Goal: Transaction & Acquisition: Purchase product/service

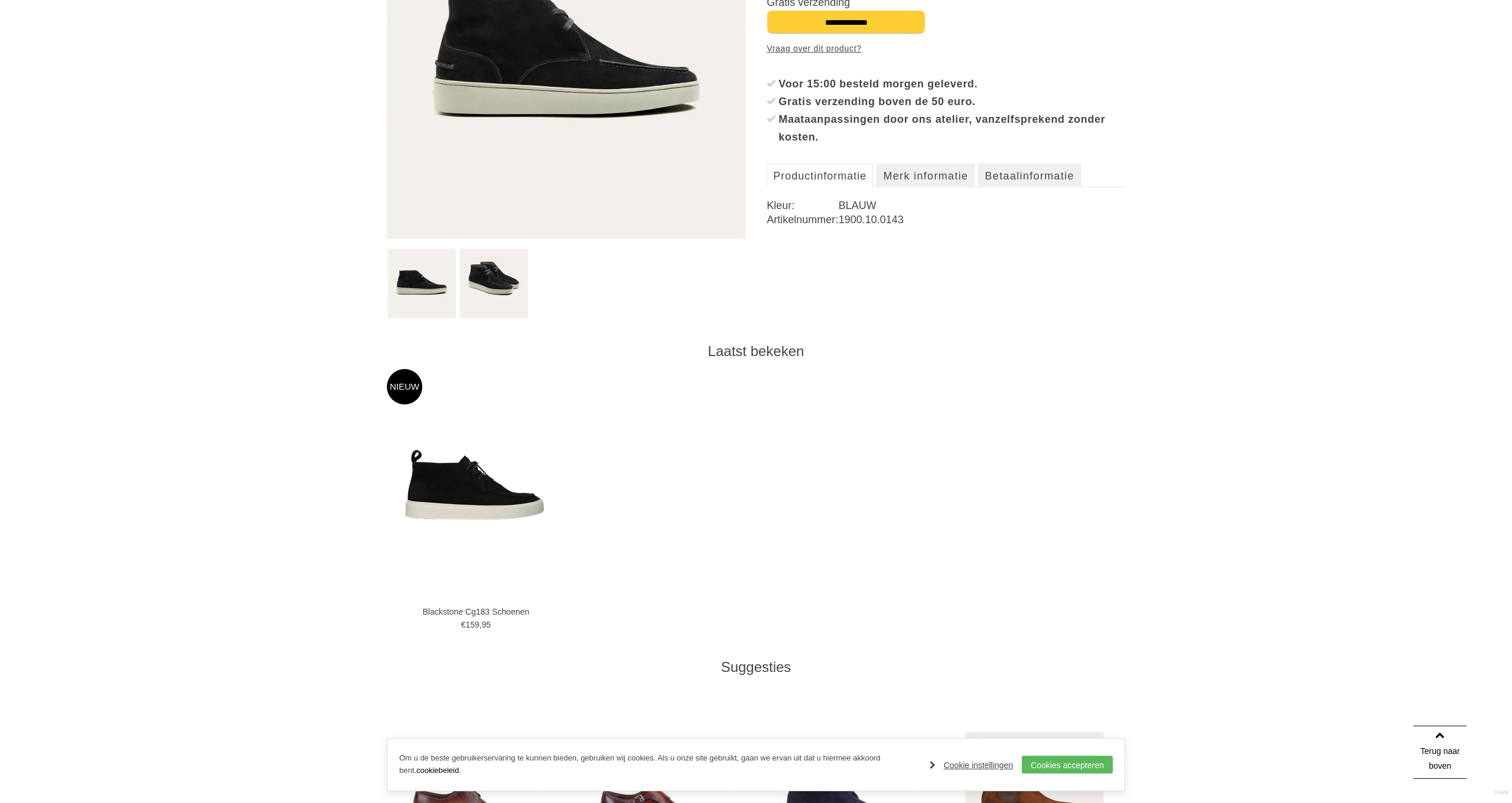
scroll to position [317, 0]
click at [493, 293] on img at bounding box center [494, 282] width 69 height 69
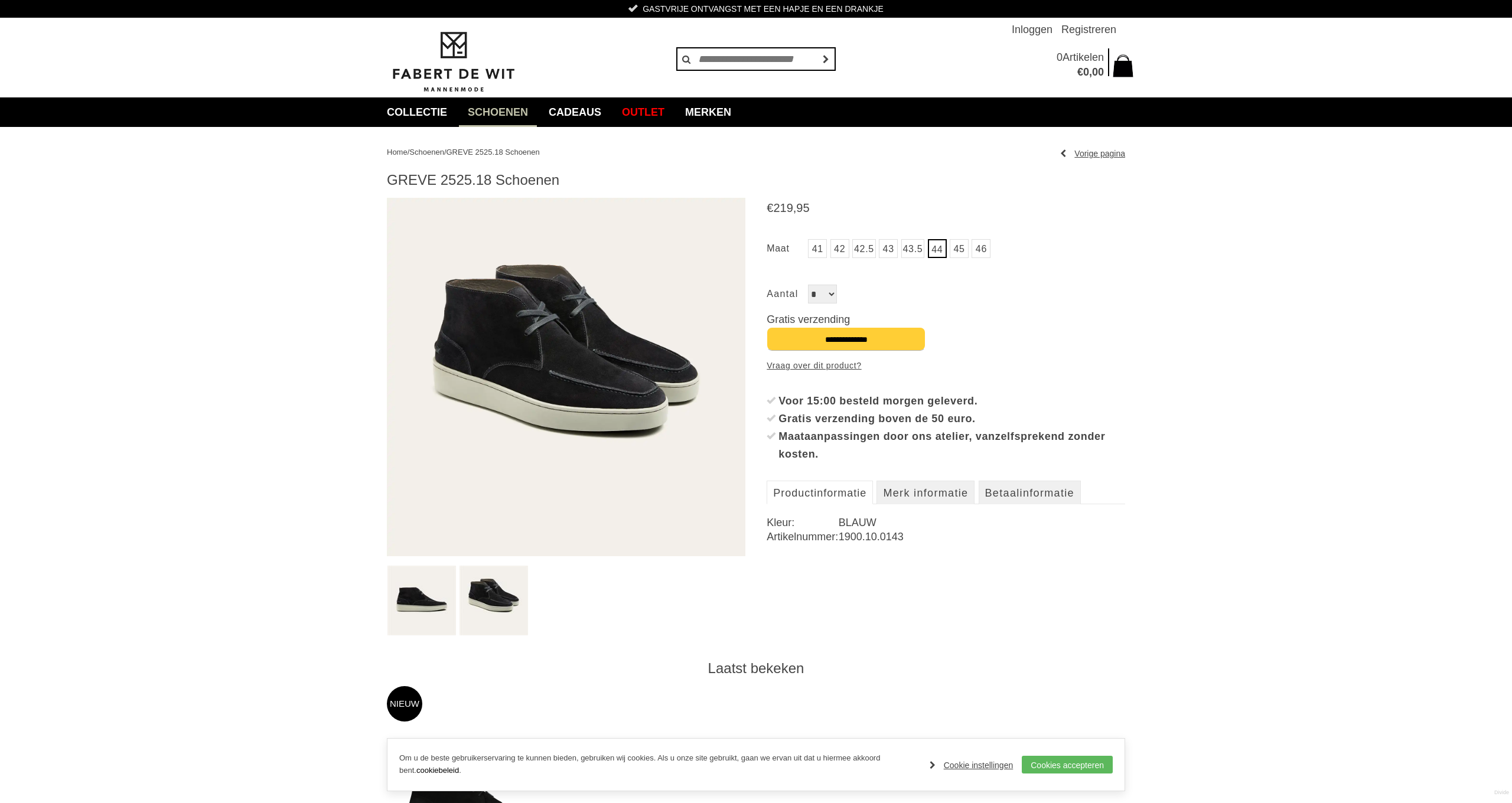
scroll to position [0, 0]
click at [535, 300] on img at bounding box center [566, 377] width 359 height 359
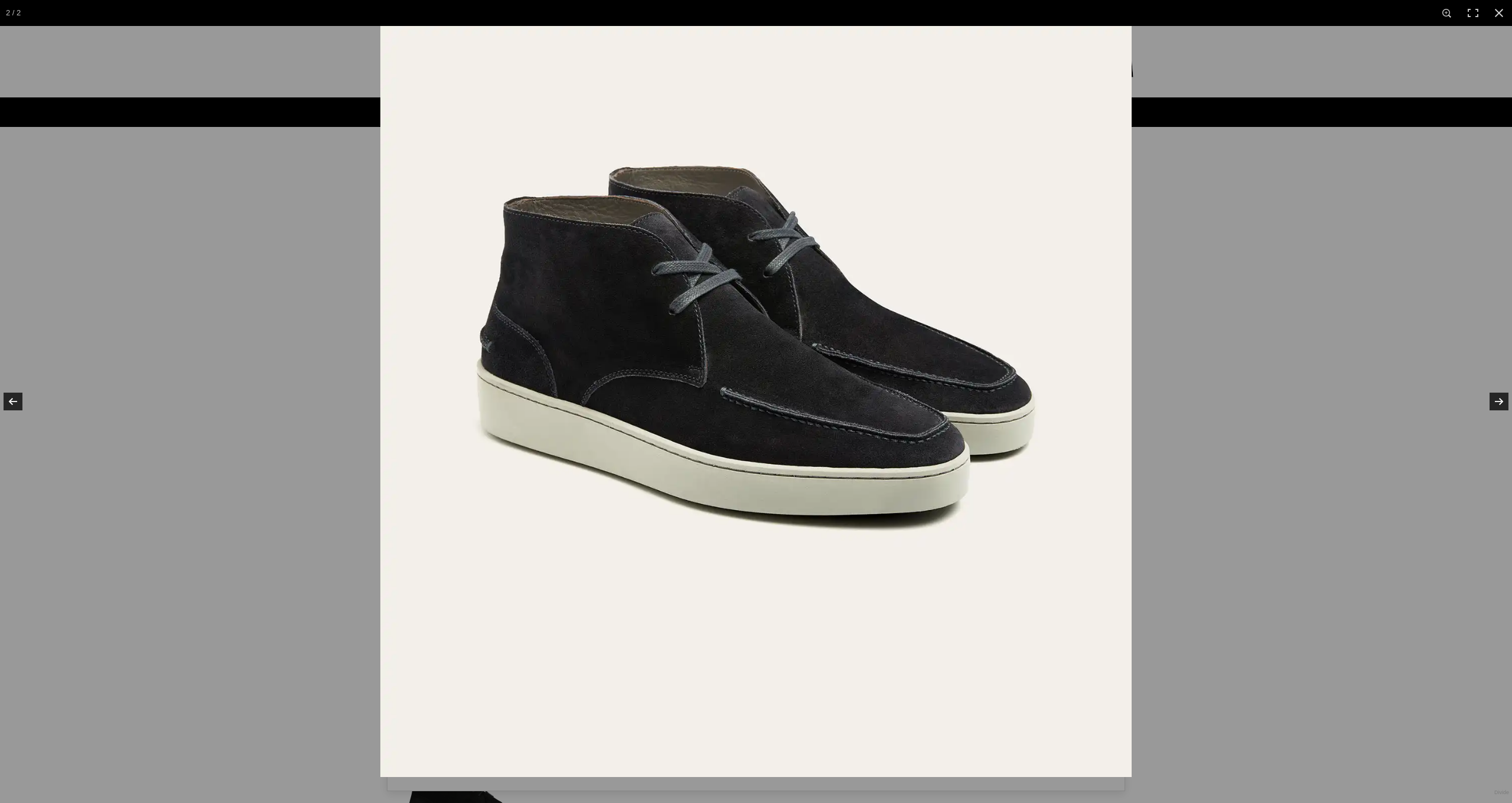
click at [535, 299] on img at bounding box center [755, 401] width 751 height 751
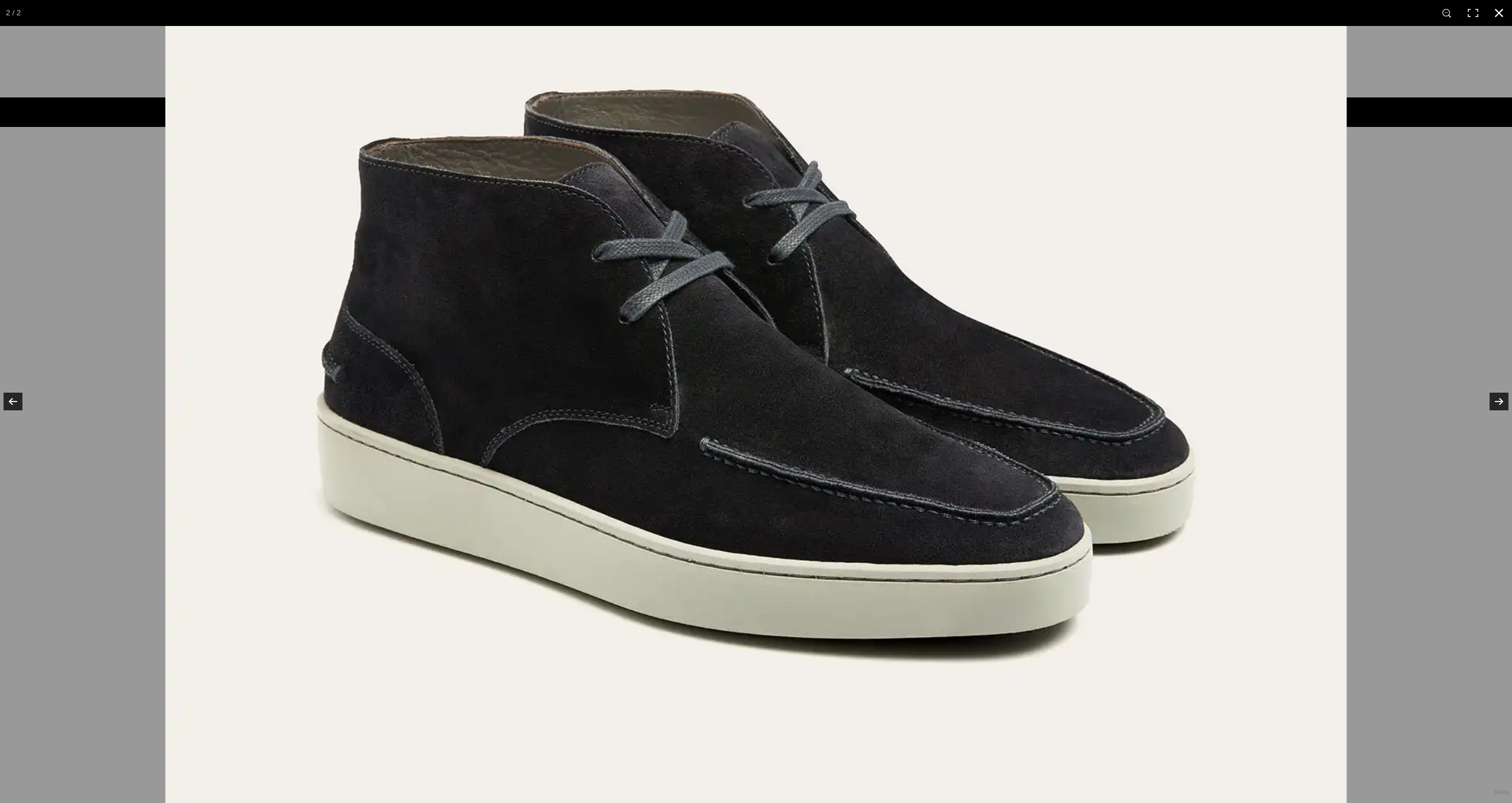
click at [1423, 266] on div at bounding box center [922, 271] width 1512 height 803
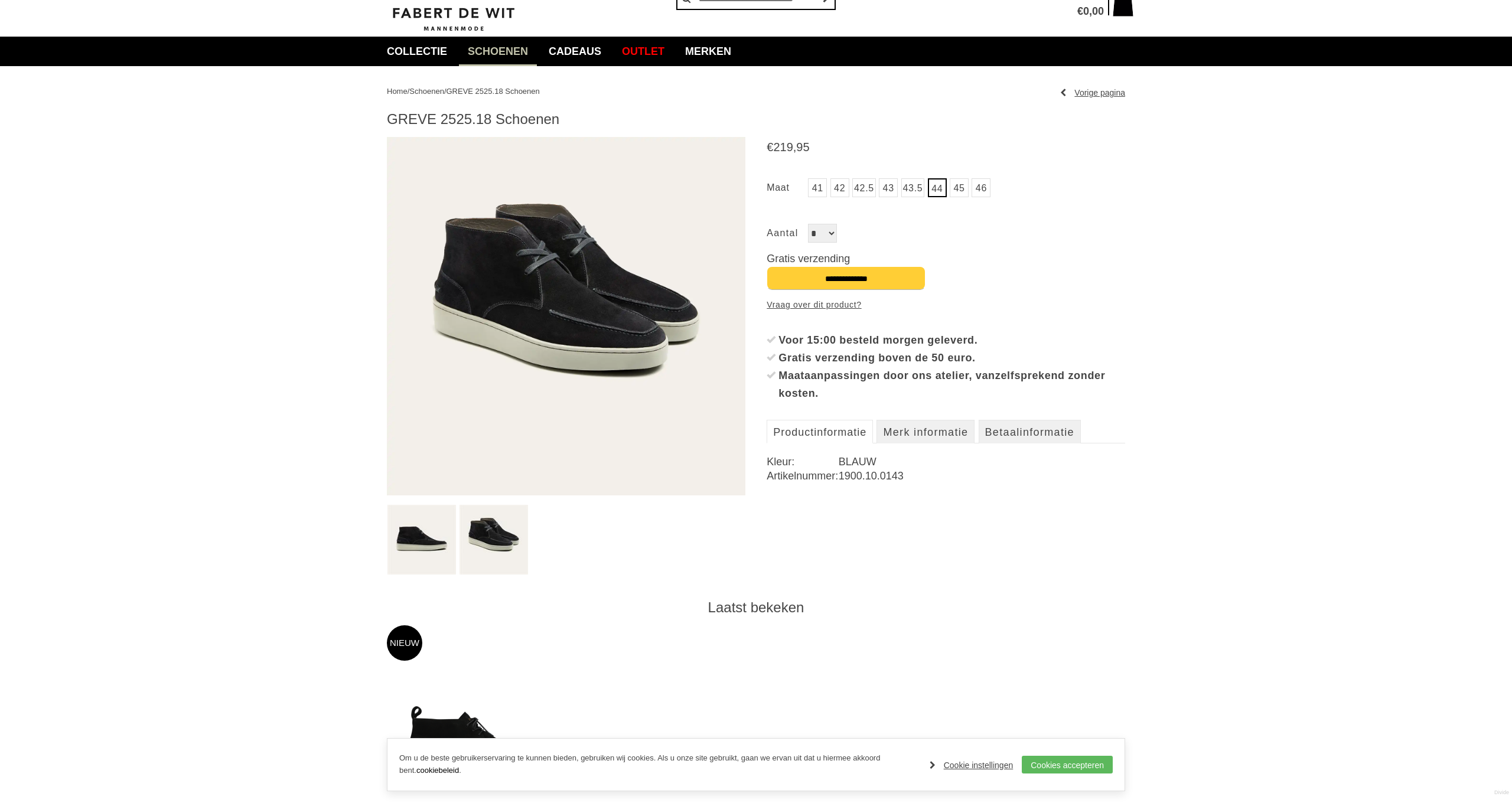
scroll to position [71, 0]
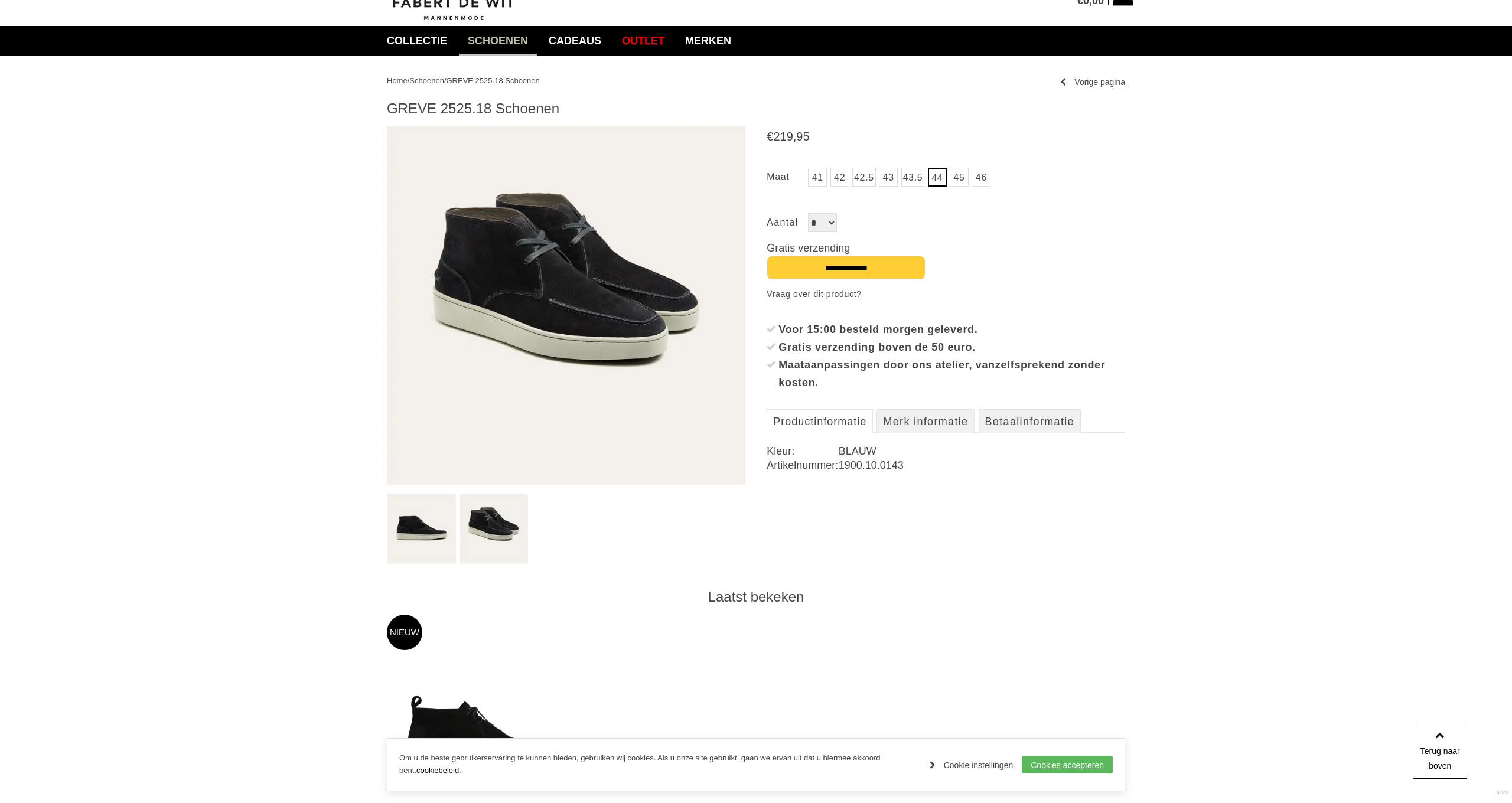
click at [579, 319] on img at bounding box center [566, 306] width 359 height 359
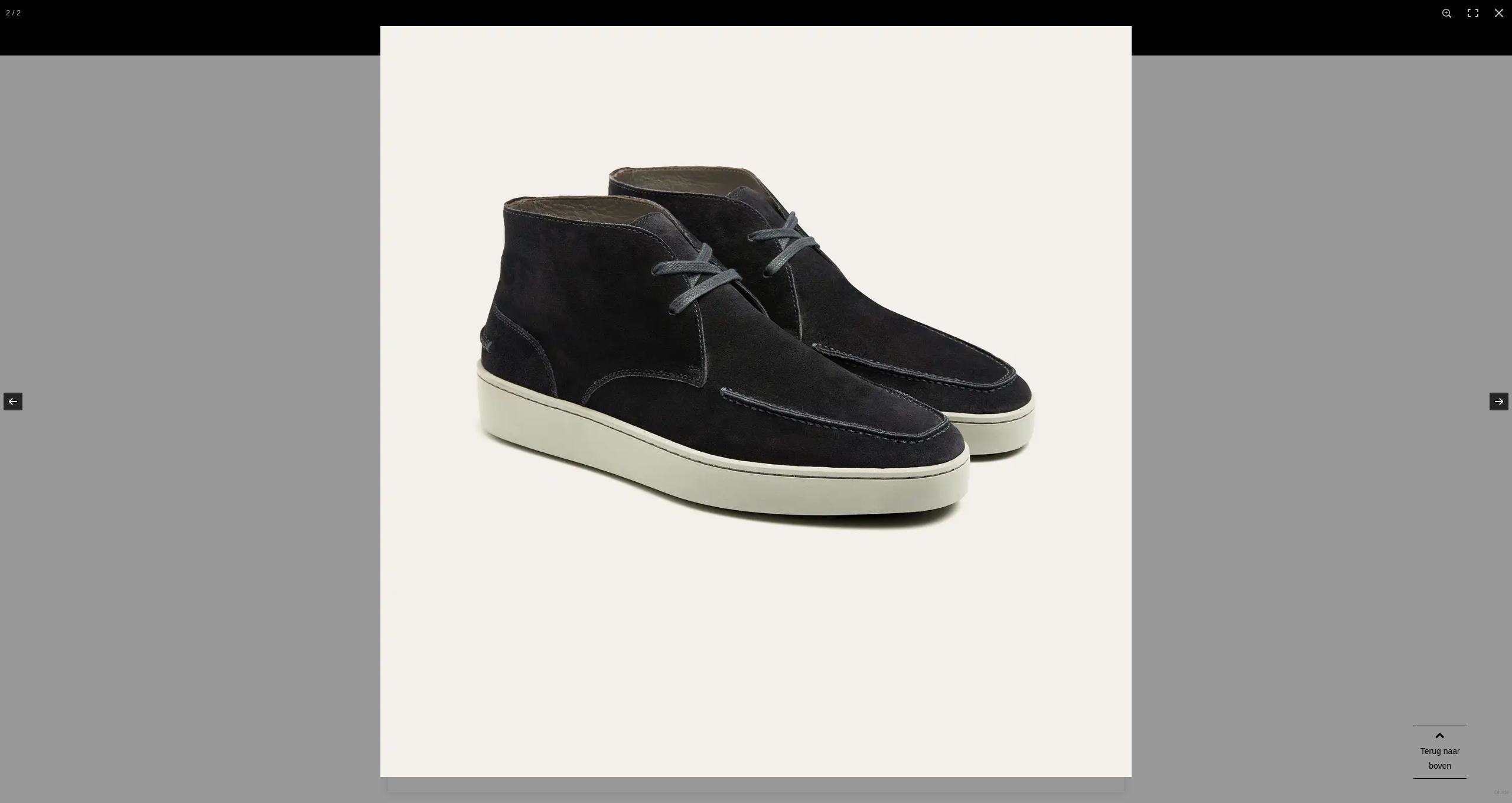
click at [489, 351] on img at bounding box center [755, 401] width 751 height 751
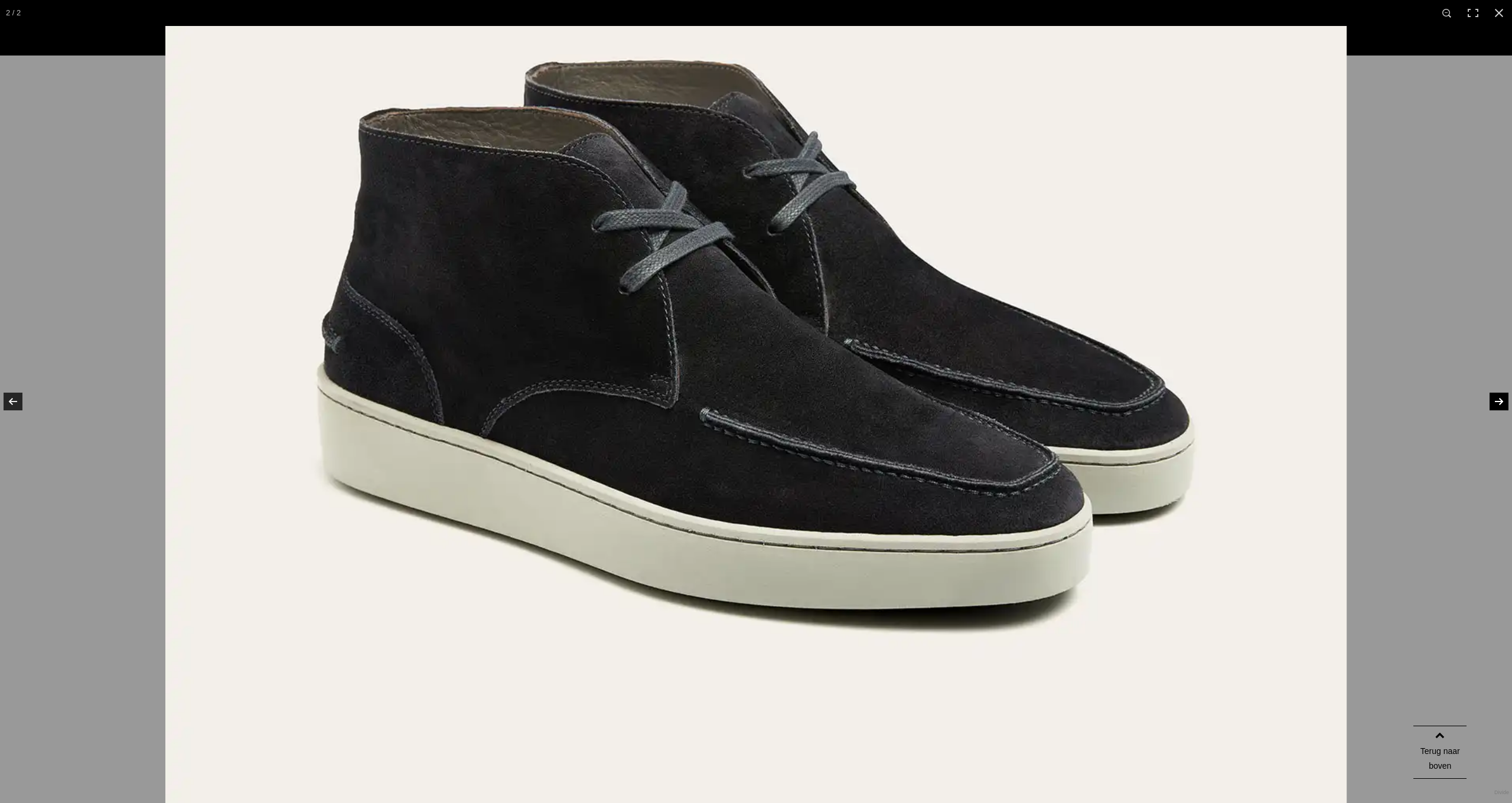
click at [1498, 400] on link at bounding box center [1491, 401] width 41 height 59
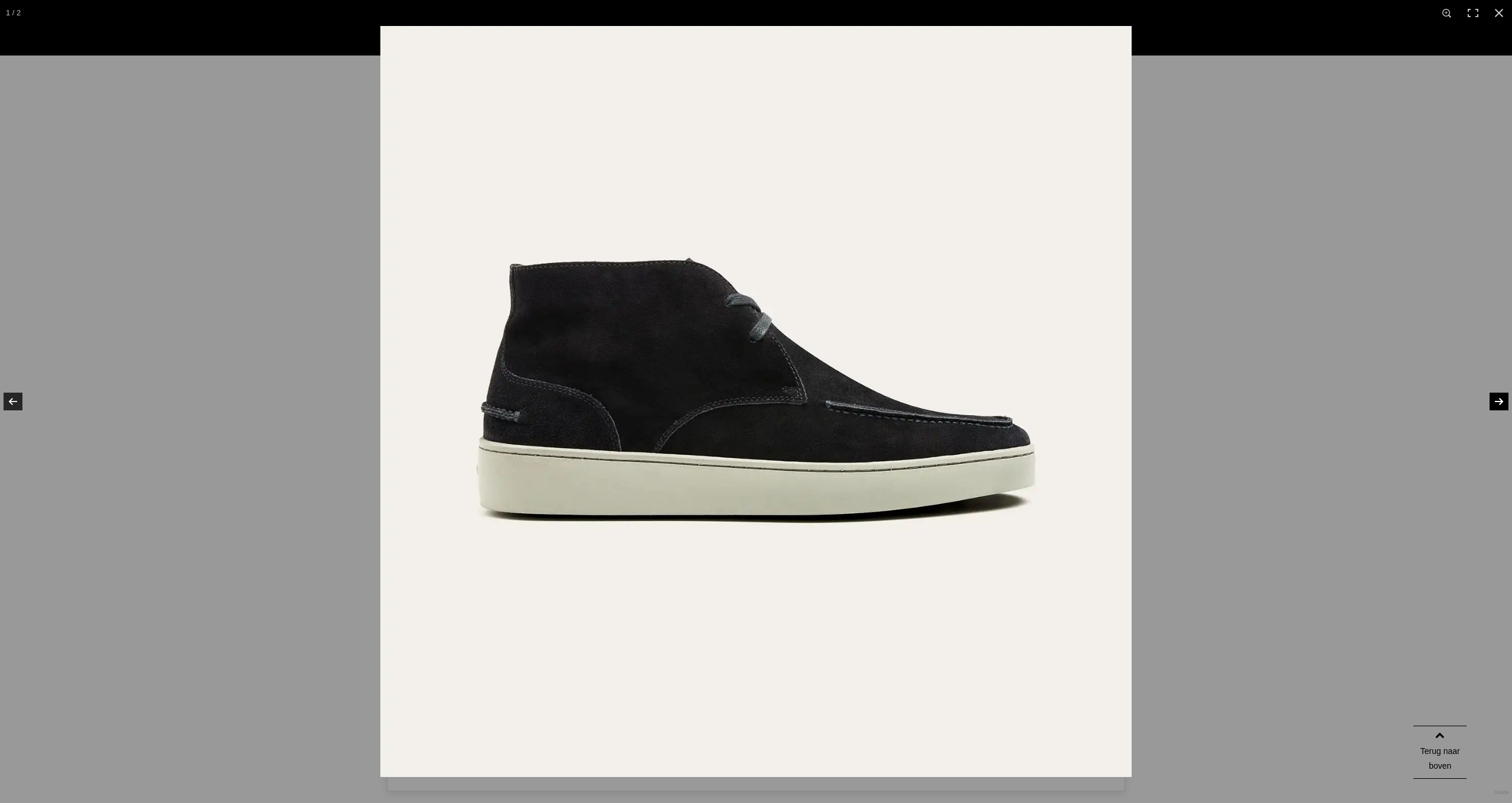
click at [1490, 400] on link at bounding box center [1491, 401] width 41 height 59
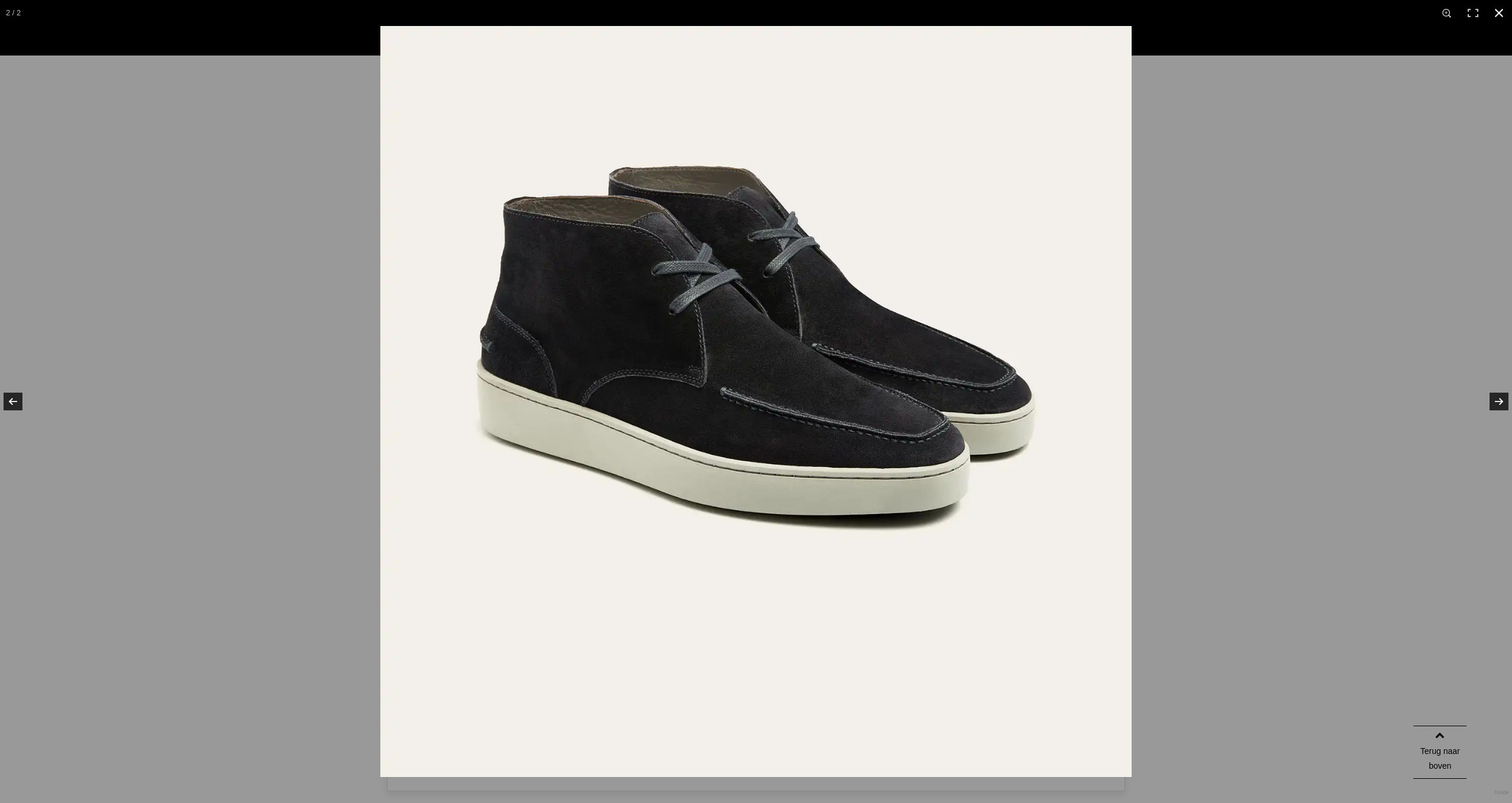
click at [1497, 14] on link at bounding box center [1499, 13] width 26 height 26
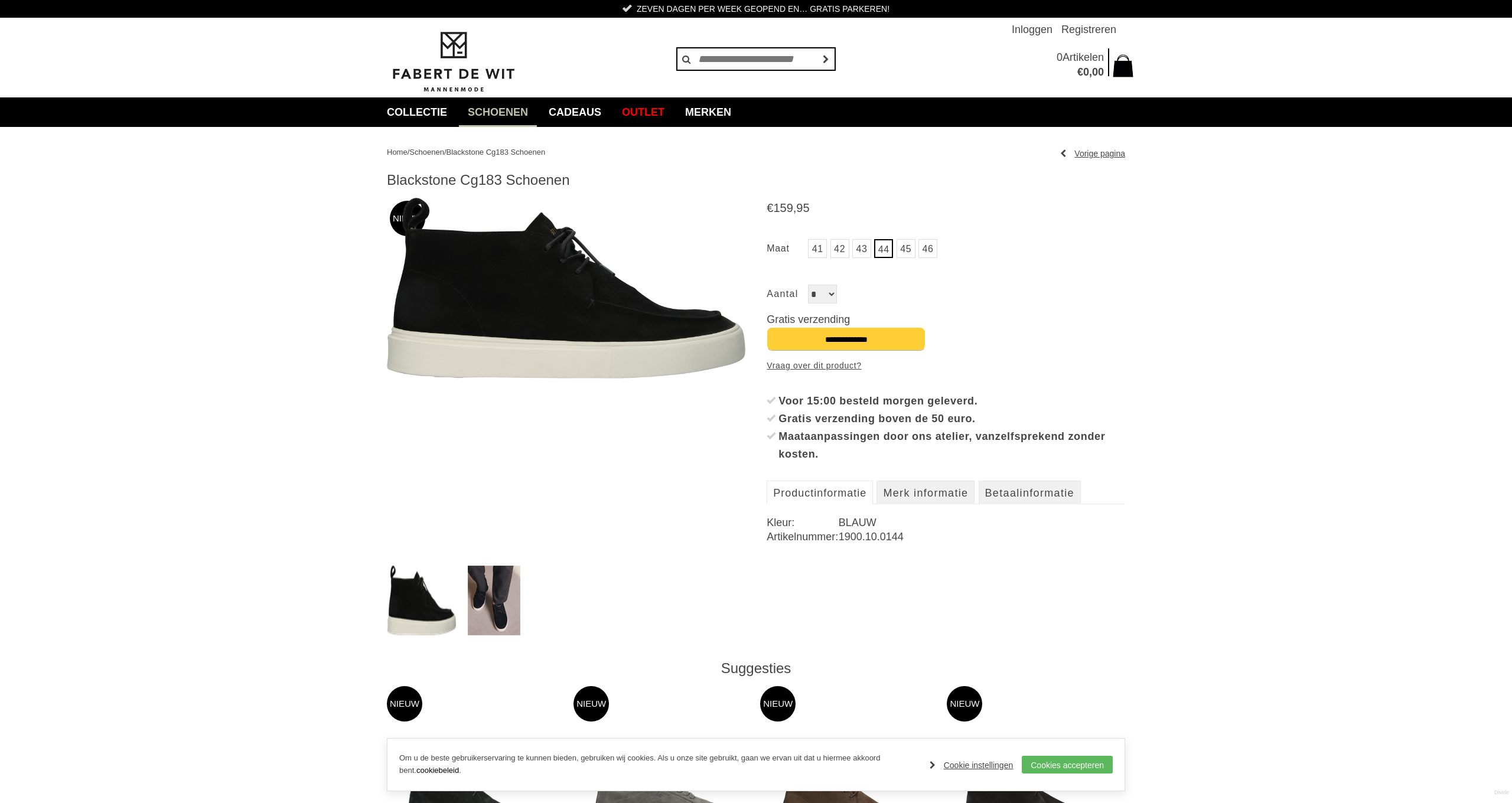
click at [562, 327] on img at bounding box center [566, 288] width 359 height 181
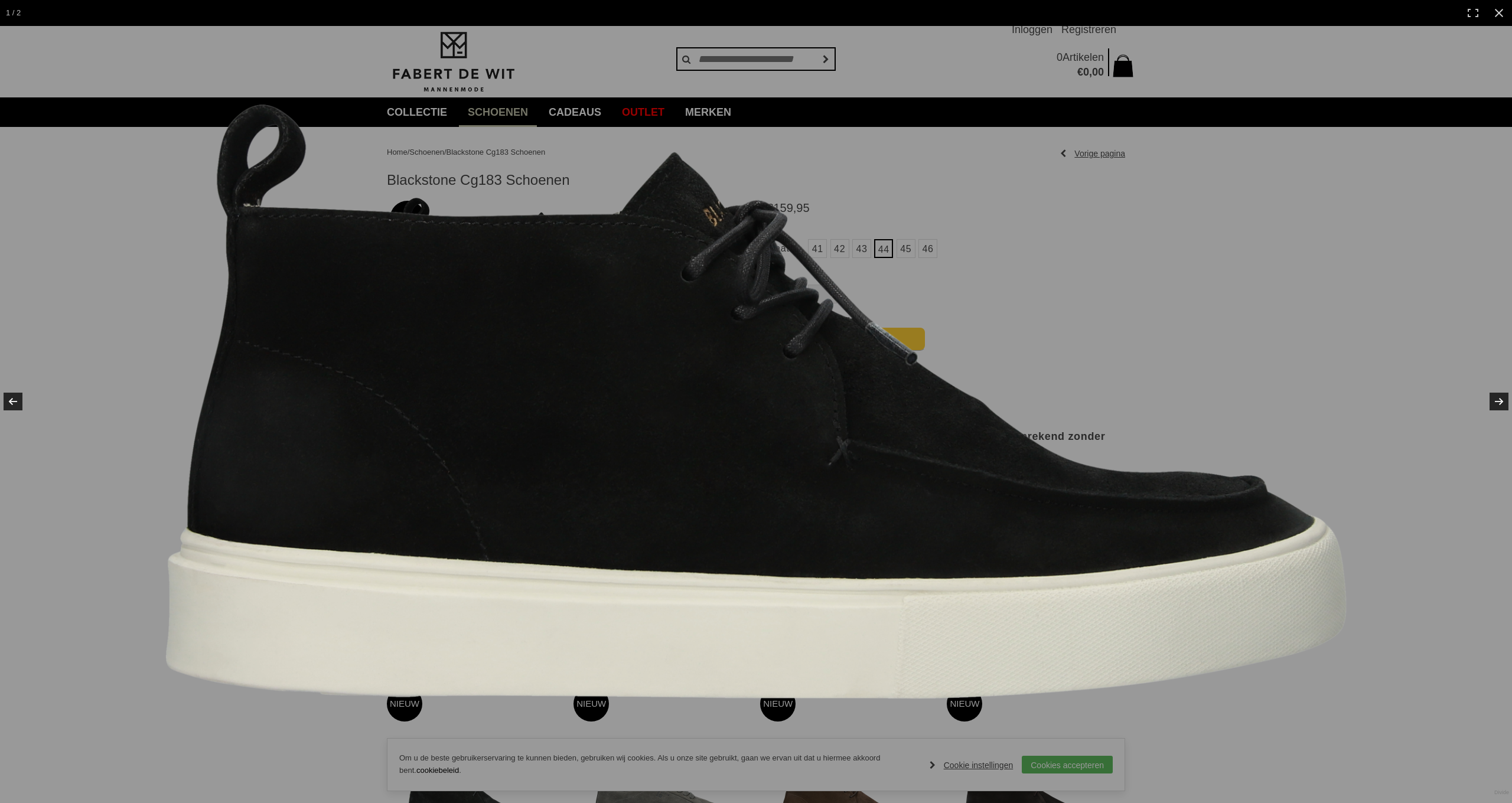
click at [562, 327] on img at bounding box center [756, 401] width 1181 height 594
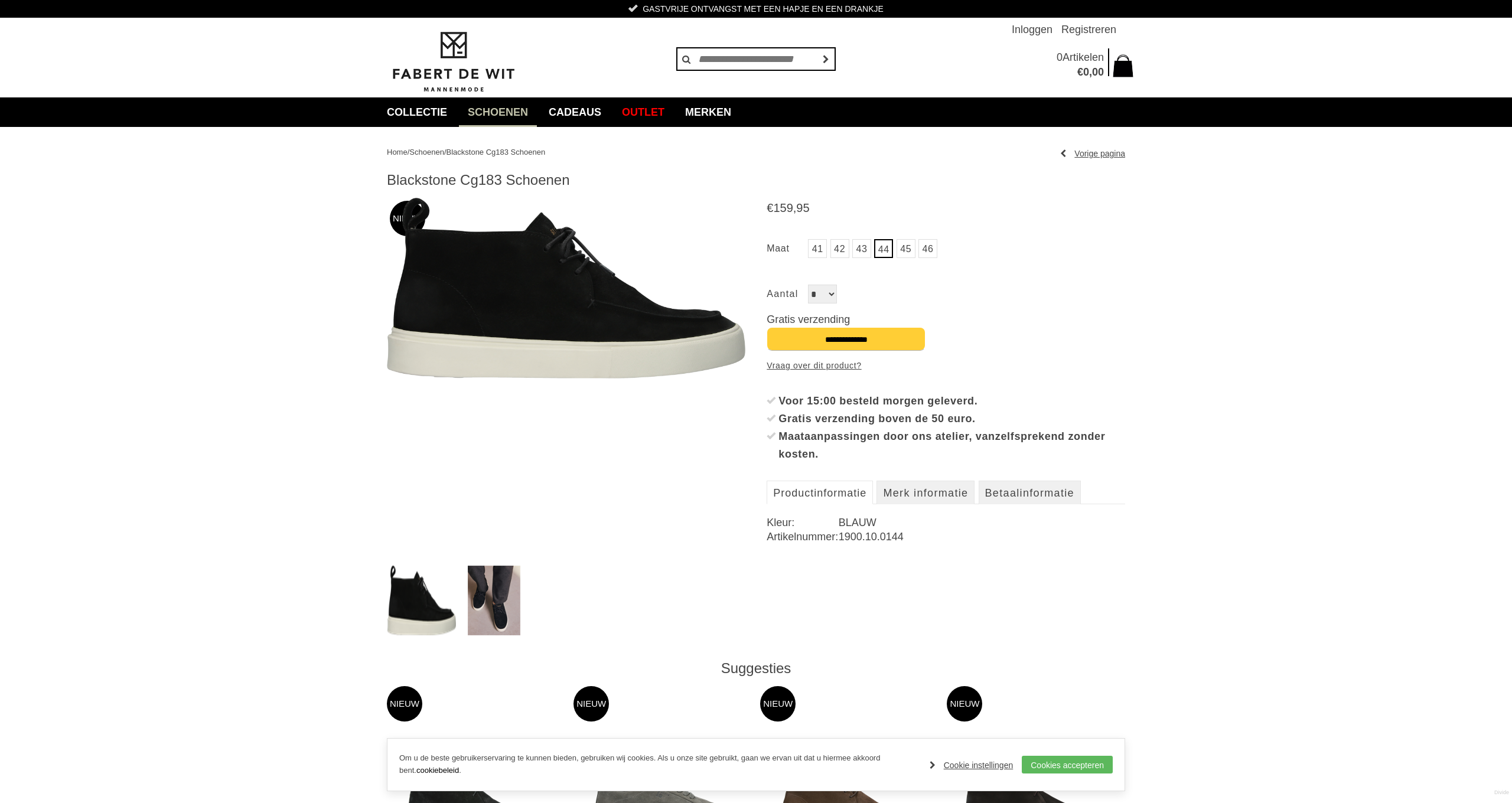
drag, startPoint x: 387, startPoint y: 179, endPoint x: 599, endPoint y: 187, distance: 212.2
click at [599, 187] on div "Home / Schoenen / Blackstone Cg183 Schoenen Vorige pagina Blackstone Cg183 Scho…" at bounding box center [756, 560] width 756 height 866
click at [434, 153] on span "Schoenen" at bounding box center [427, 152] width 35 height 9
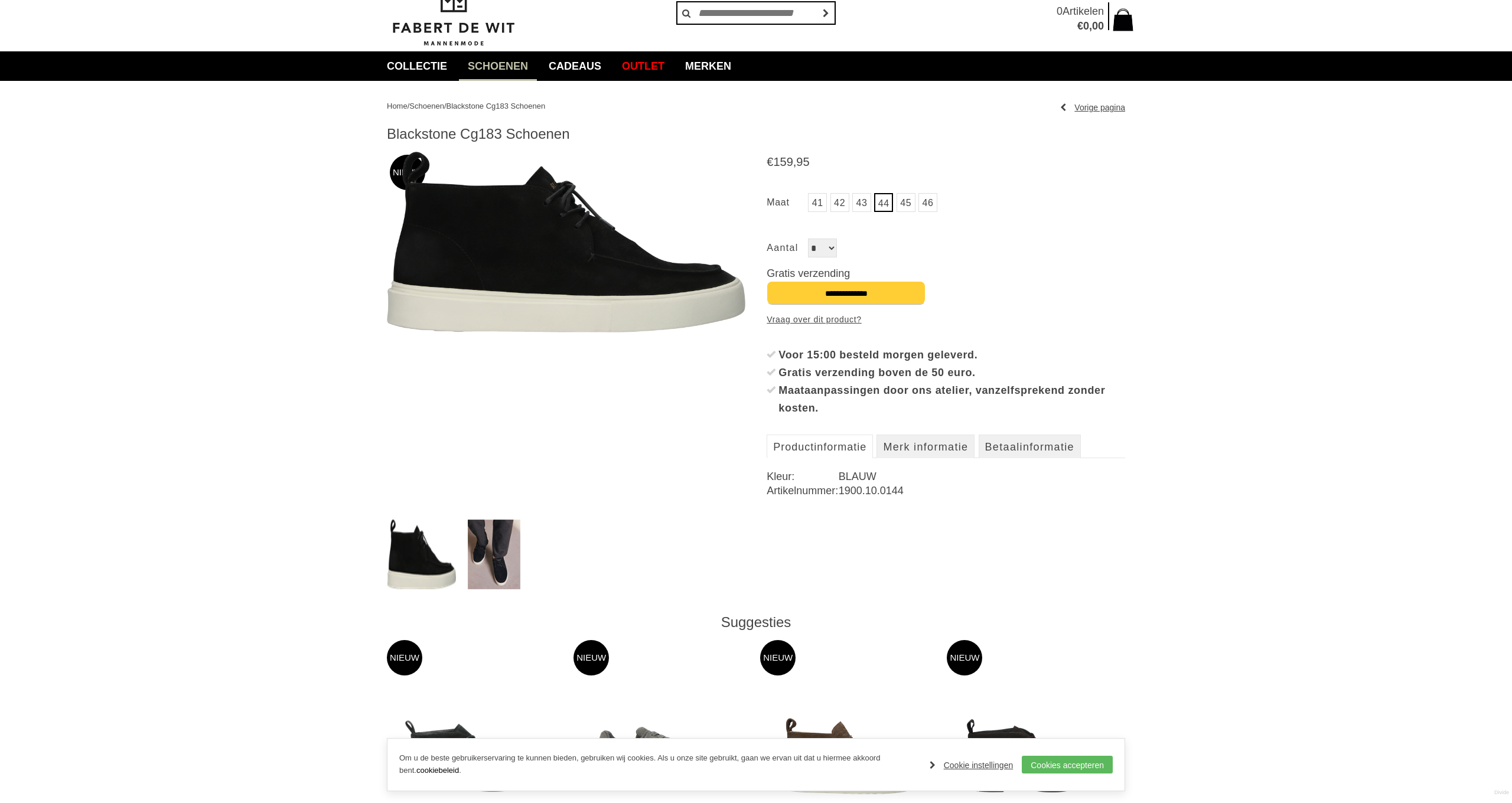
scroll to position [47, 0]
click at [541, 260] on img at bounding box center [566, 241] width 359 height 181
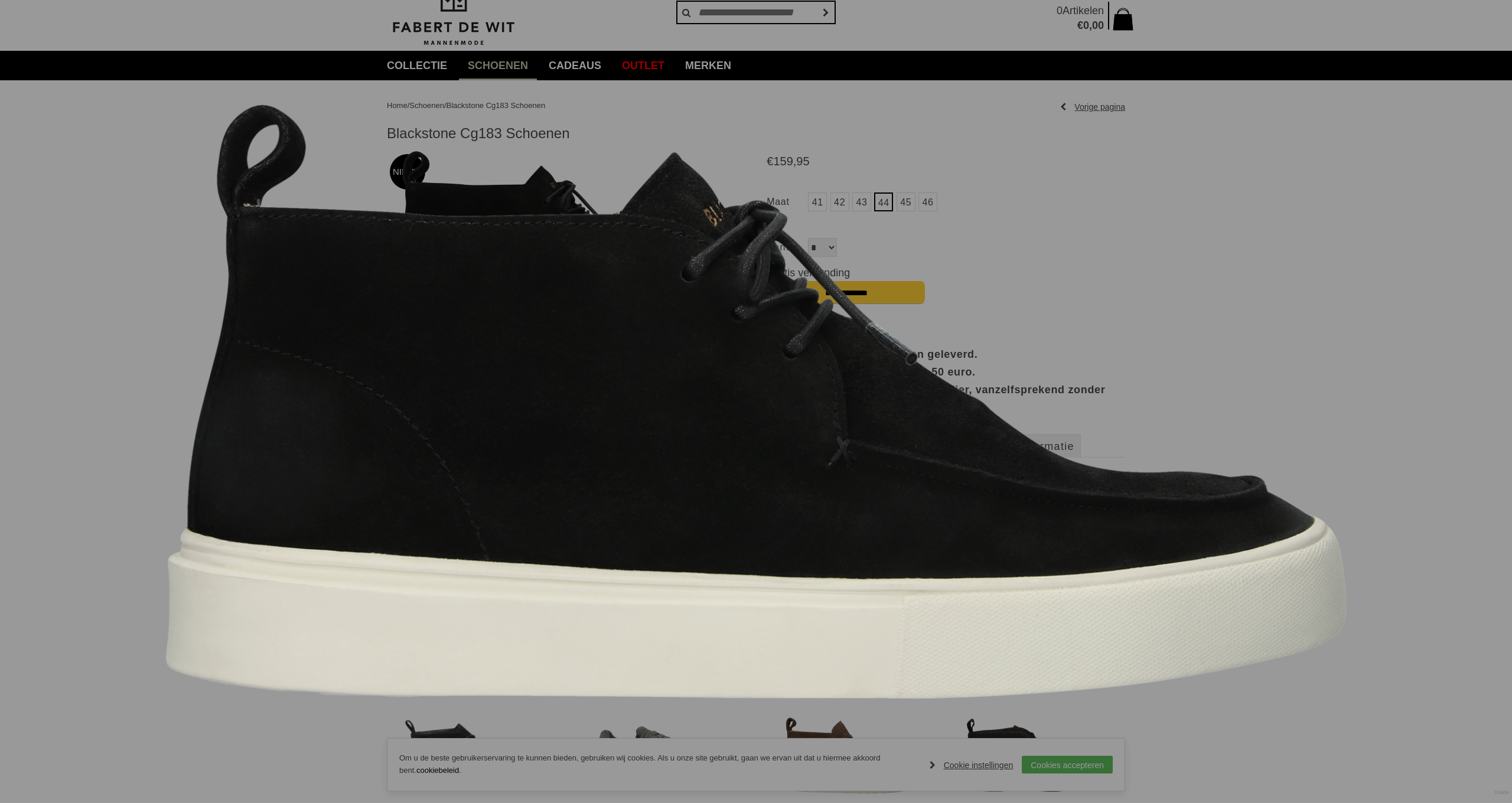
scroll to position [46, 0]
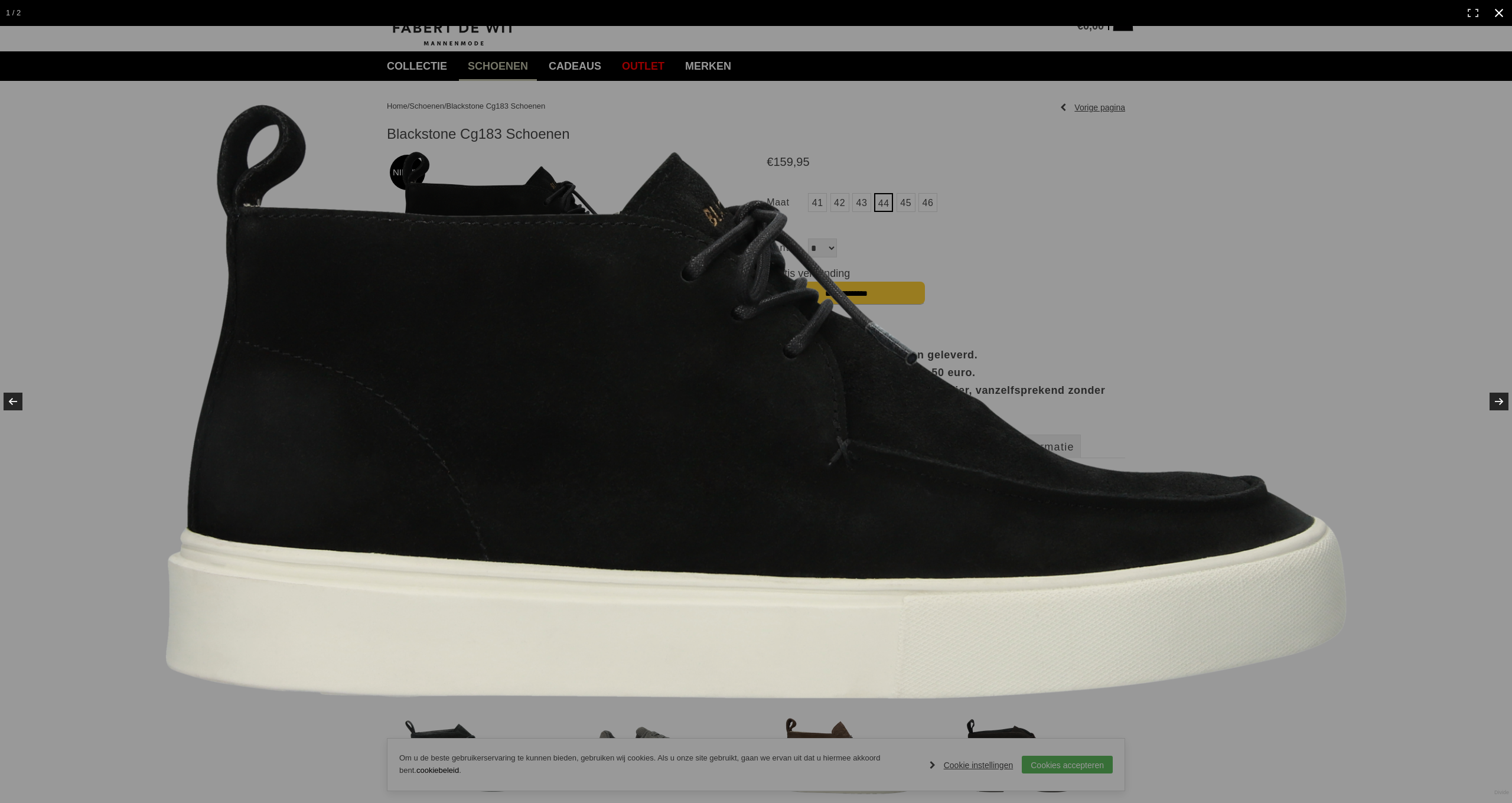
drag, startPoint x: 1133, startPoint y: 63, endPoint x: 1181, endPoint y: 52, distance: 49.2
click at [1128, 65] on div at bounding box center [756, 401] width 1512 height 803
click at [1172, 220] on img at bounding box center [756, 401] width 1181 height 594
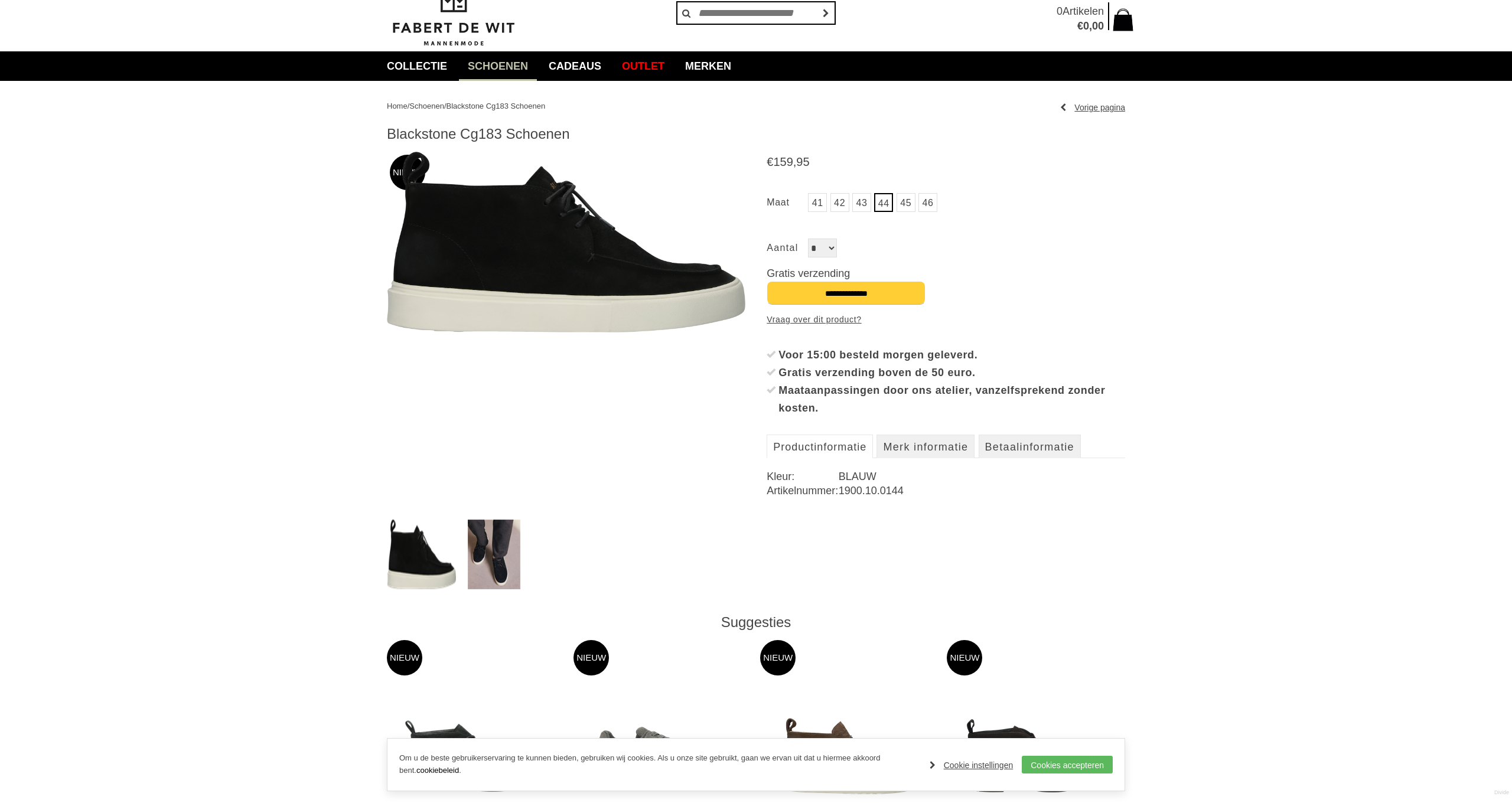
click at [489, 536] on img at bounding box center [494, 554] width 52 height 69
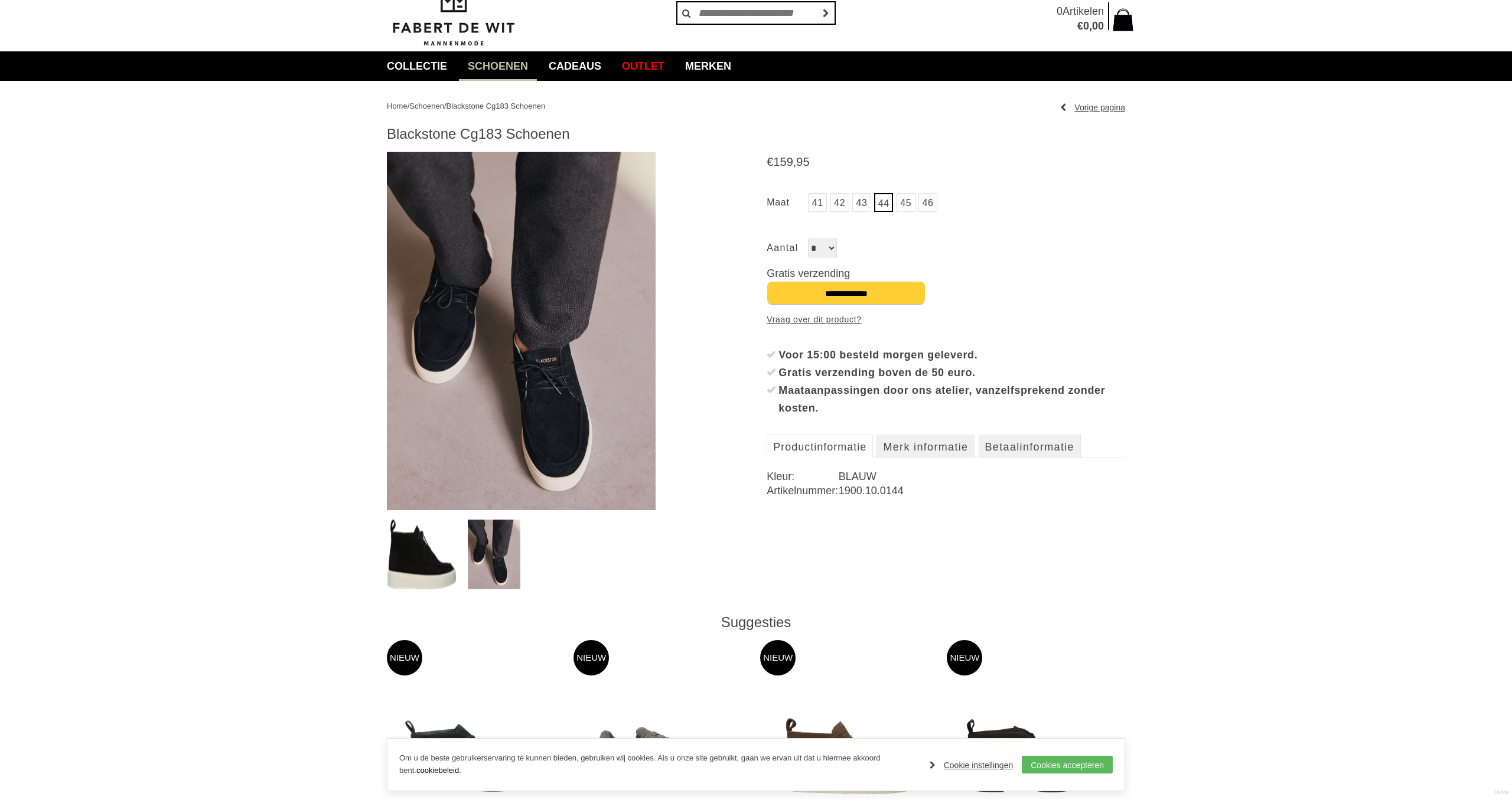
click at [511, 381] on img at bounding box center [521, 331] width 269 height 359
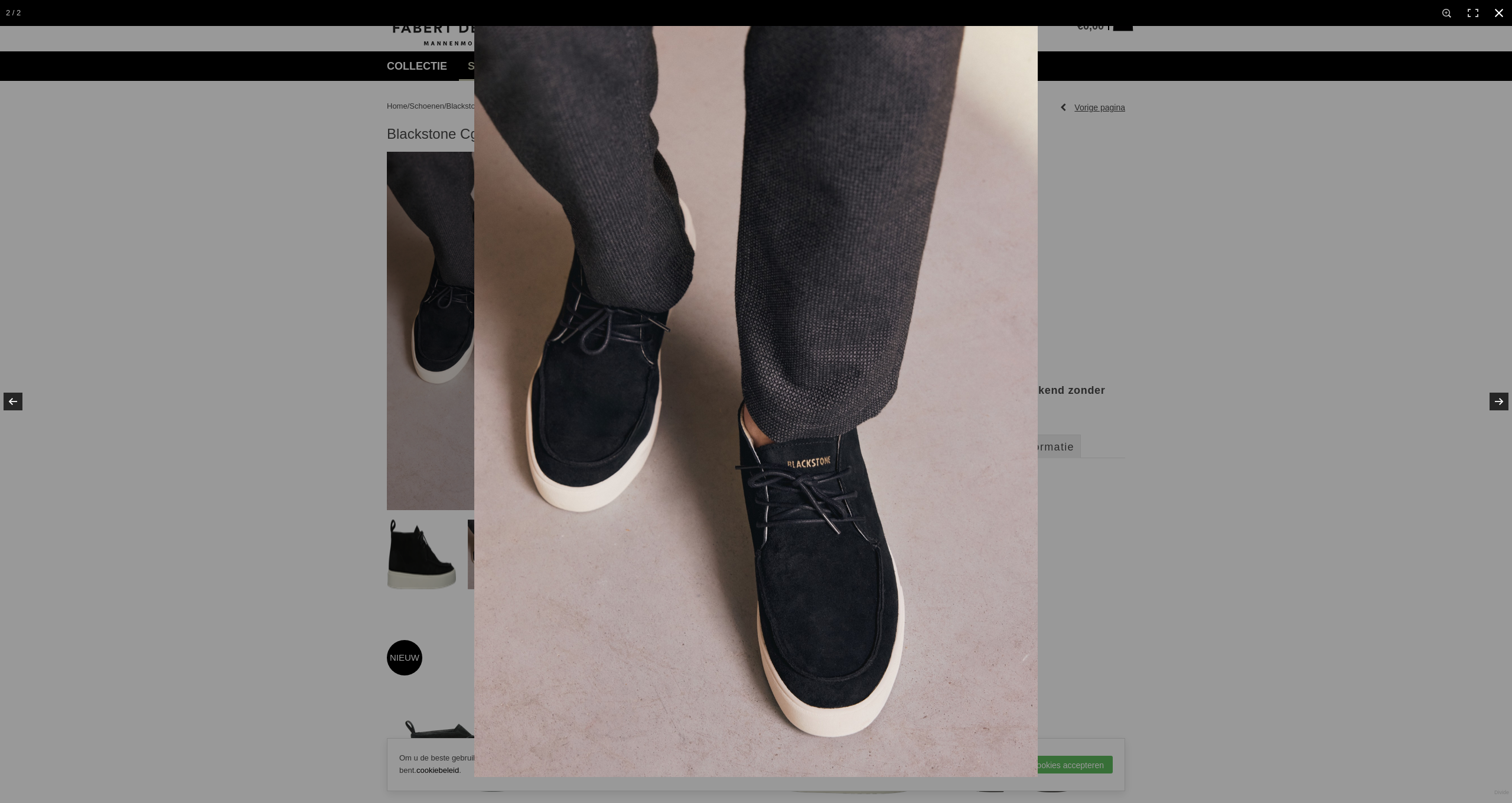
click at [1174, 367] on div at bounding box center [1230, 427] width 1512 height 803
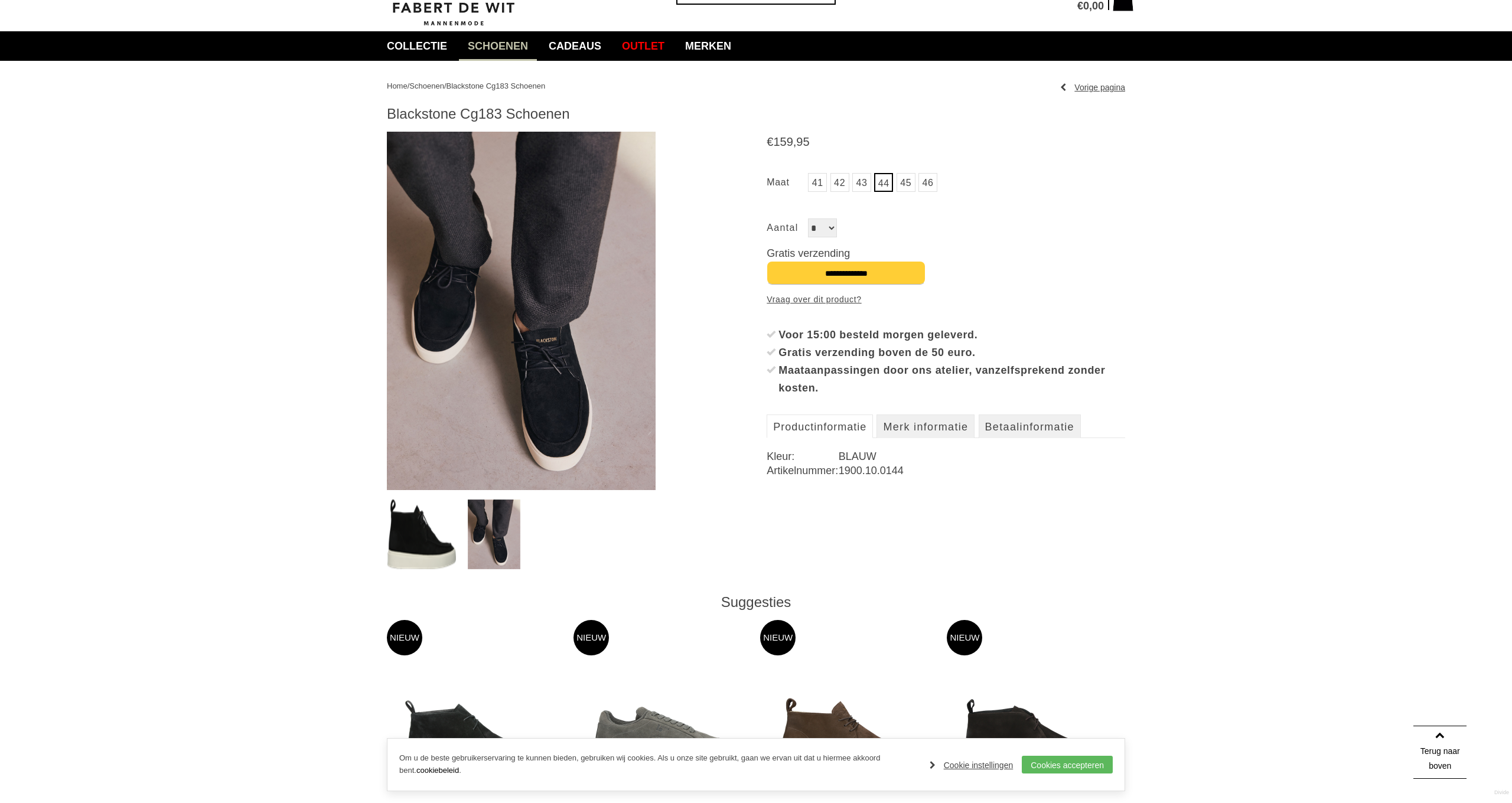
scroll to position [55, 0]
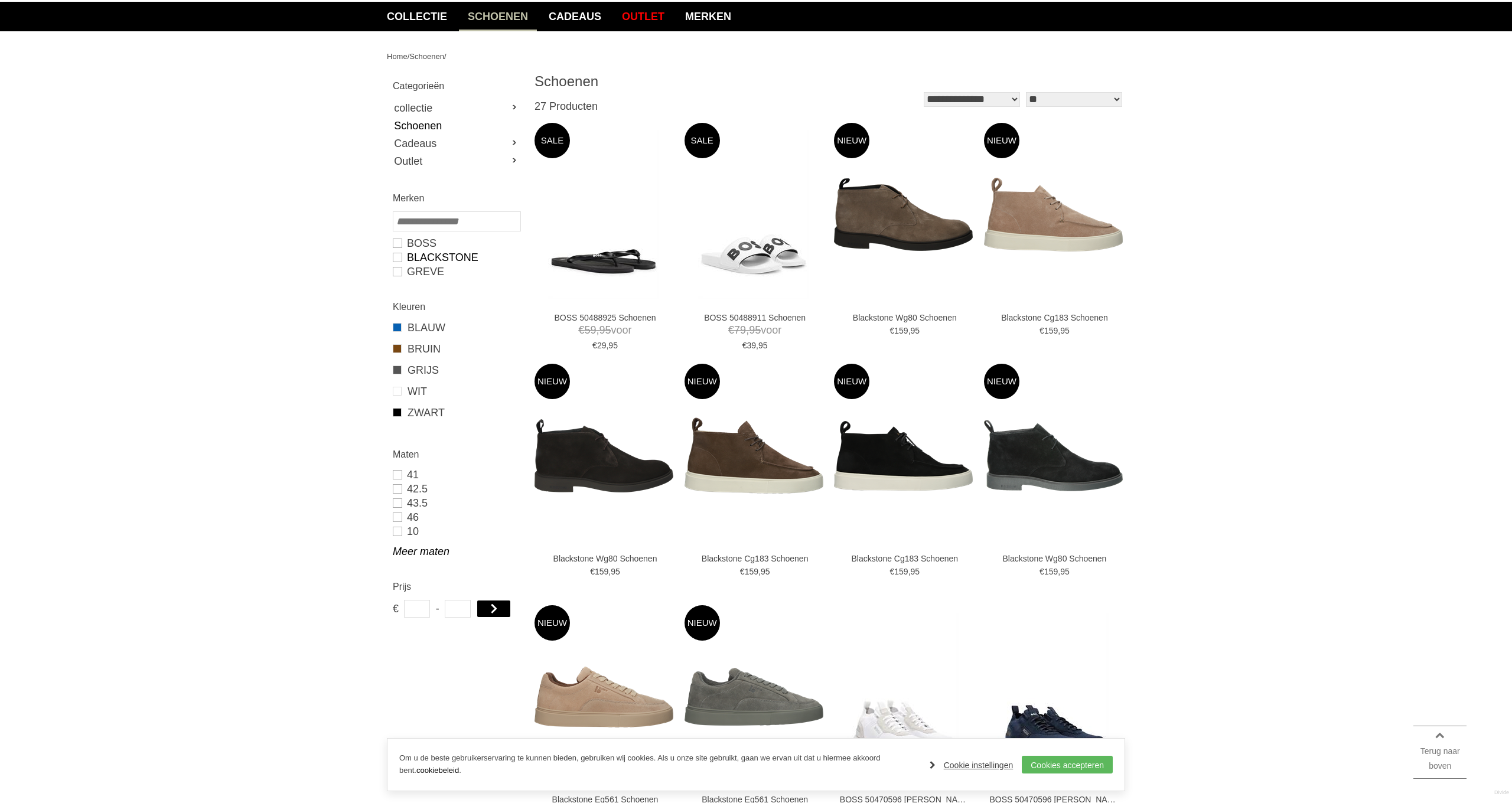
scroll to position [99, 0]
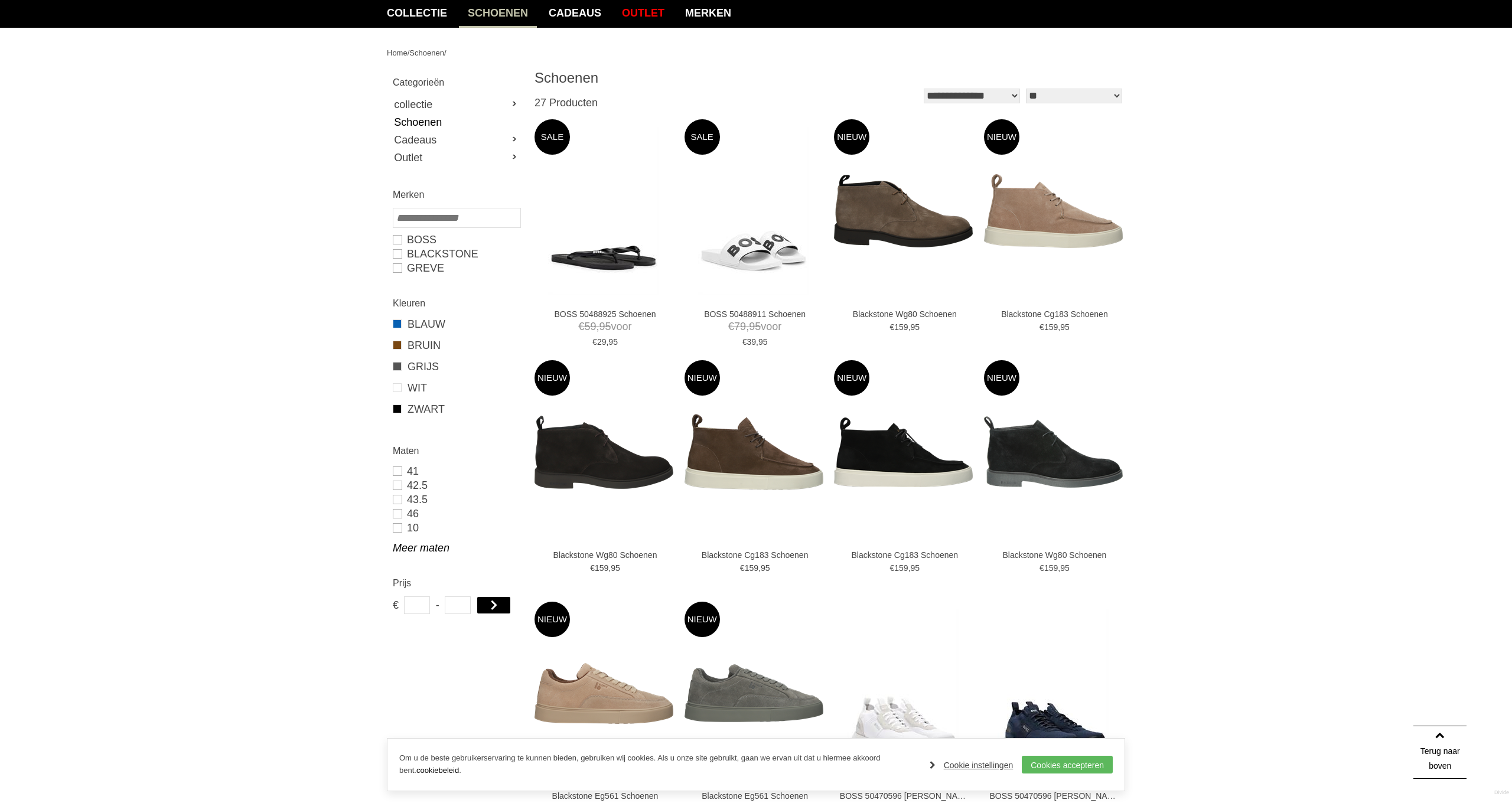
drag, startPoint x: 394, startPoint y: 267, endPoint x: 462, endPoint y: 275, distance: 68.5
click at [394, 267] on link "GREVE" at bounding box center [456, 268] width 127 height 14
drag, startPoint x: 397, startPoint y: 267, endPoint x: 410, endPoint y: 277, distance: 16.4
click at [397, 267] on link "GREVE" at bounding box center [456, 268] width 127 height 14
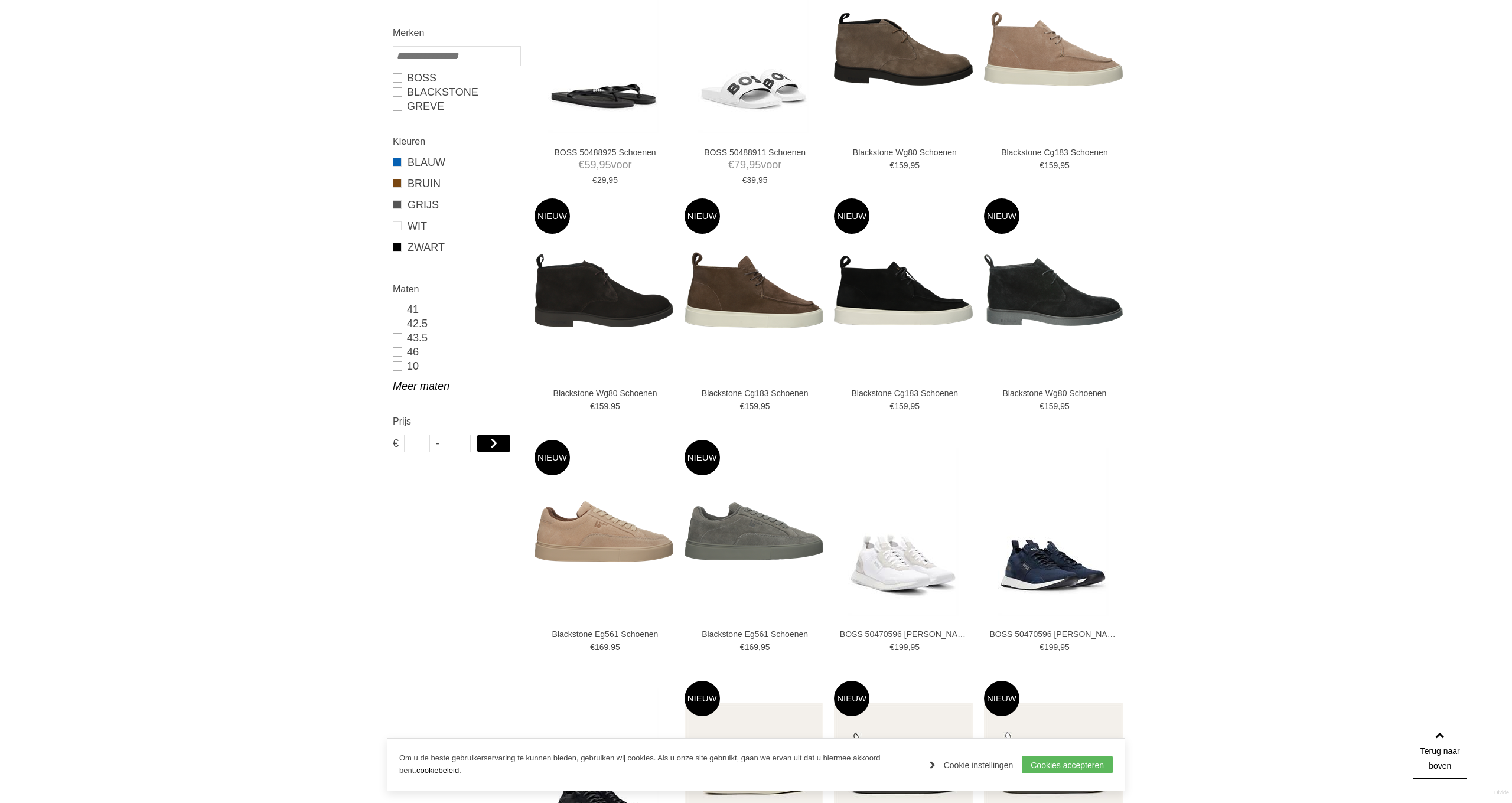
scroll to position [258, 0]
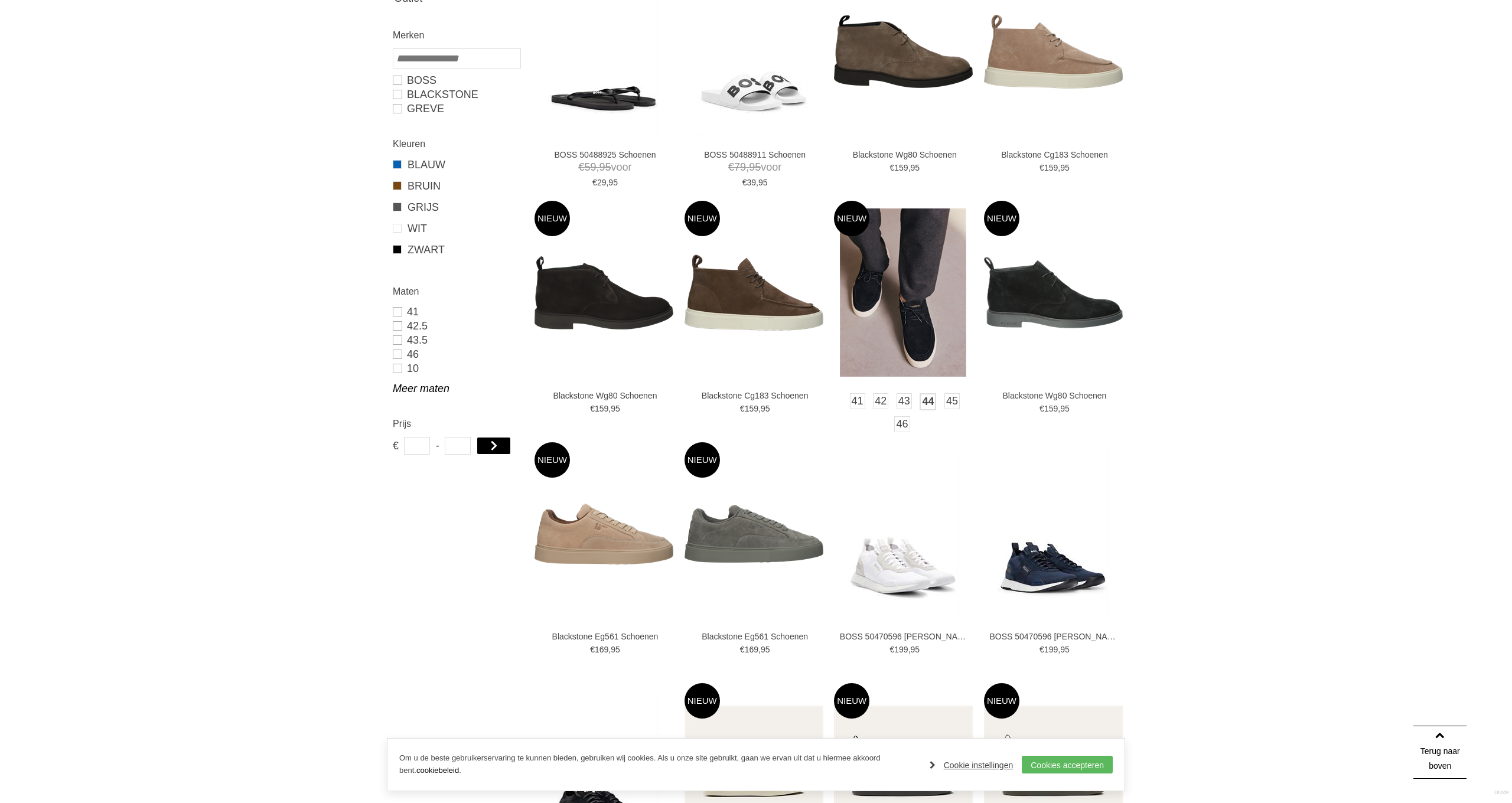
click at [924, 399] on link "44" at bounding box center [928, 401] width 16 height 17
